Goal: Task Accomplishment & Management: Manage account settings

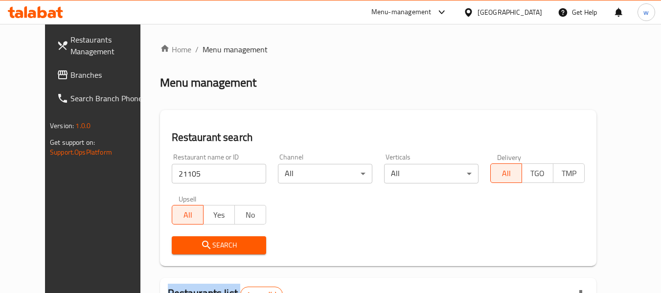
click at [70, 72] on span "Branches" at bounding box center [108, 75] width 77 height 12
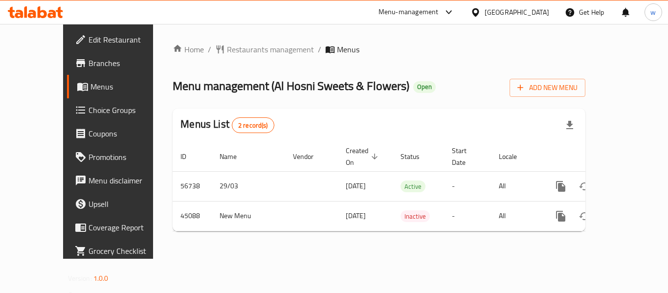
click at [229, 66] on div "Home / Restaurants management / Menus Menu management ( Al Hosni Sweets & Flowe…" at bounding box center [379, 142] width 413 height 196
click at [190, 57] on div "Home / Restaurants management / Menus Menu management ( Al Hosni Sweets & Flowe…" at bounding box center [379, 142] width 413 height 196
click at [169, 240] on div "Home / Restaurants management / Menus Menu management ( Al Hosni Sweets & Flowe…" at bounding box center [379, 141] width 452 height 235
click at [485, 12] on div at bounding box center [478, 12] width 14 height 11
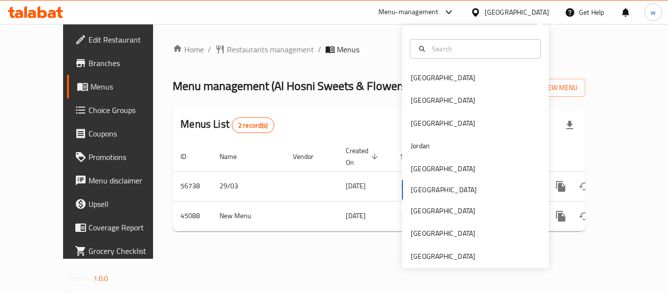
click at [438, 262] on div "Bahrain Egypt Iraq Jordan Kuwait Oman Qatar Saudi Arabia United Arab Emirates" at bounding box center [475, 146] width 147 height 243
click at [438, 257] on div "United Arab Emirates" at bounding box center [443, 256] width 65 height 11
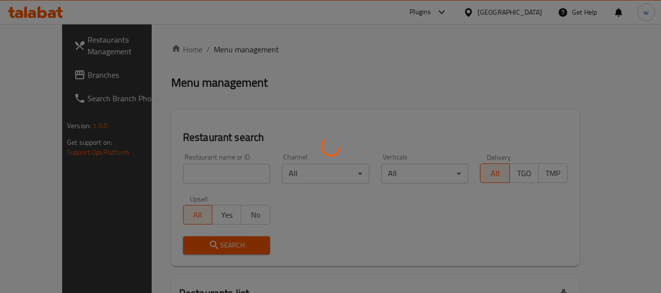
click at [57, 76] on div at bounding box center [330, 146] width 661 height 293
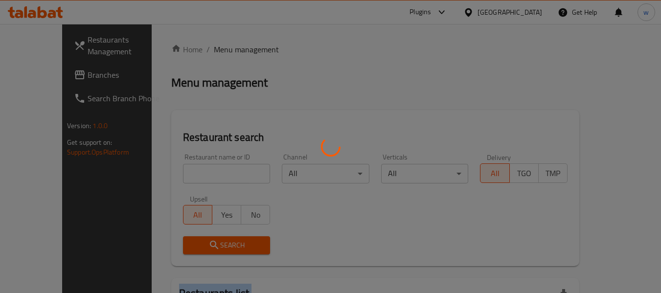
click at [57, 76] on div at bounding box center [330, 146] width 661 height 293
click at [63, 77] on div at bounding box center [330, 146] width 661 height 293
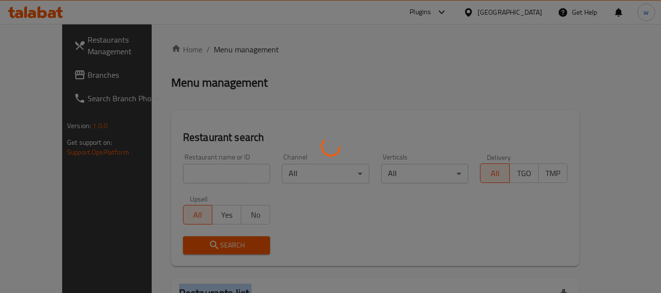
click at [63, 77] on div at bounding box center [330, 146] width 661 height 293
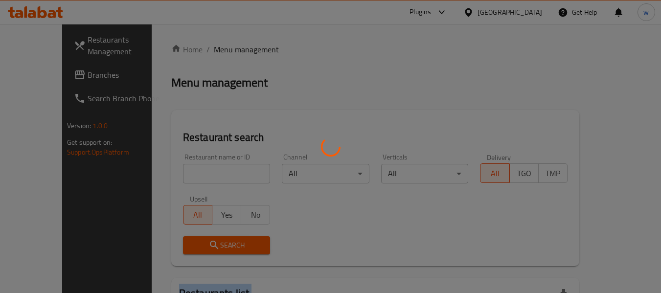
click at [63, 77] on div at bounding box center [330, 146] width 661 height 293
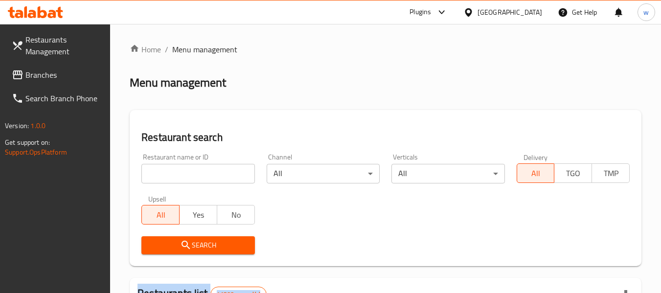
click at [82, 80] on span "Branches" at bounding box center [63, 75] width 77 height 12
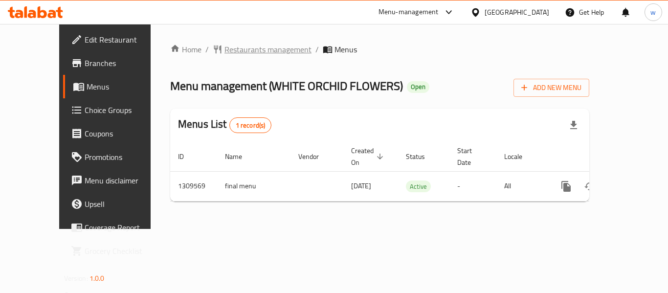
click at [241, 49] on span "Restaurants management" at bounding box center [268, 50] width 87 height 12
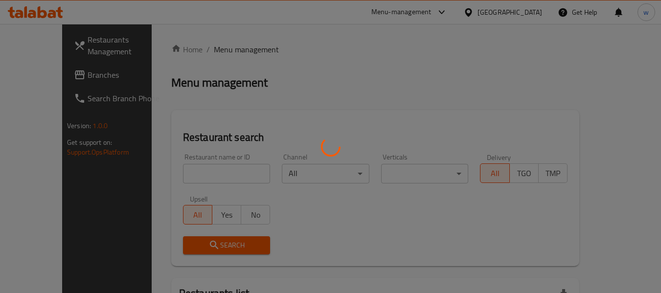
click at [243, 178] on div at bounding box center [330, 146] width 661 height 293
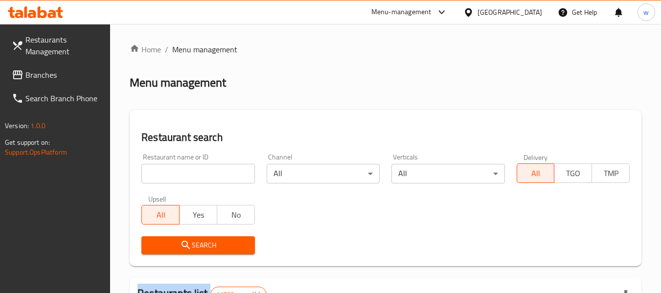
click at [243, 178] on input "search" at bounding box center [197, 174] width 113 height 20
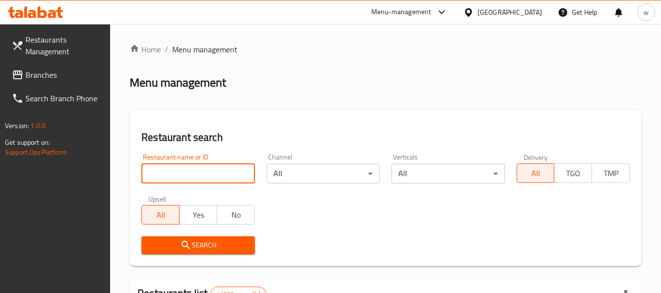
click at [243, 178] on input "search" at bounding box center [197, 174] width 113 height 20
paste input "704995"
type input "704995"
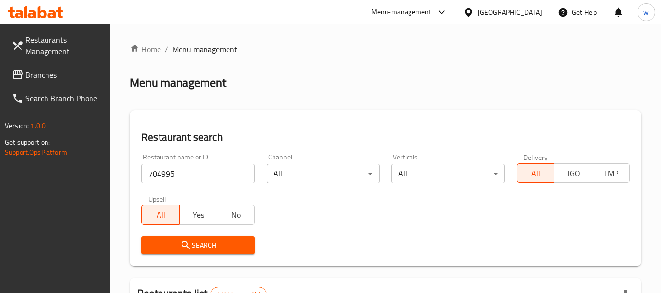
click at [243, 241] on span "Search" at bounding box center [197, 245] width 97 height 12
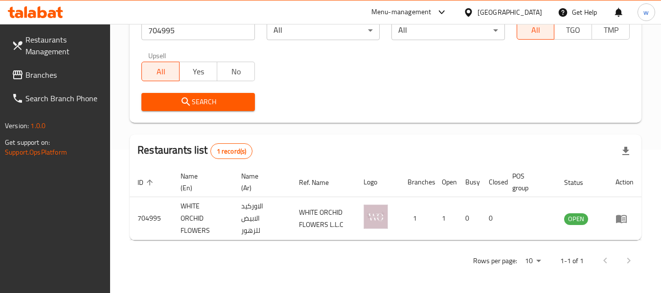
scroll to position [143, 0]
